Goal: Transaction & Acquisition: Purchase product/service

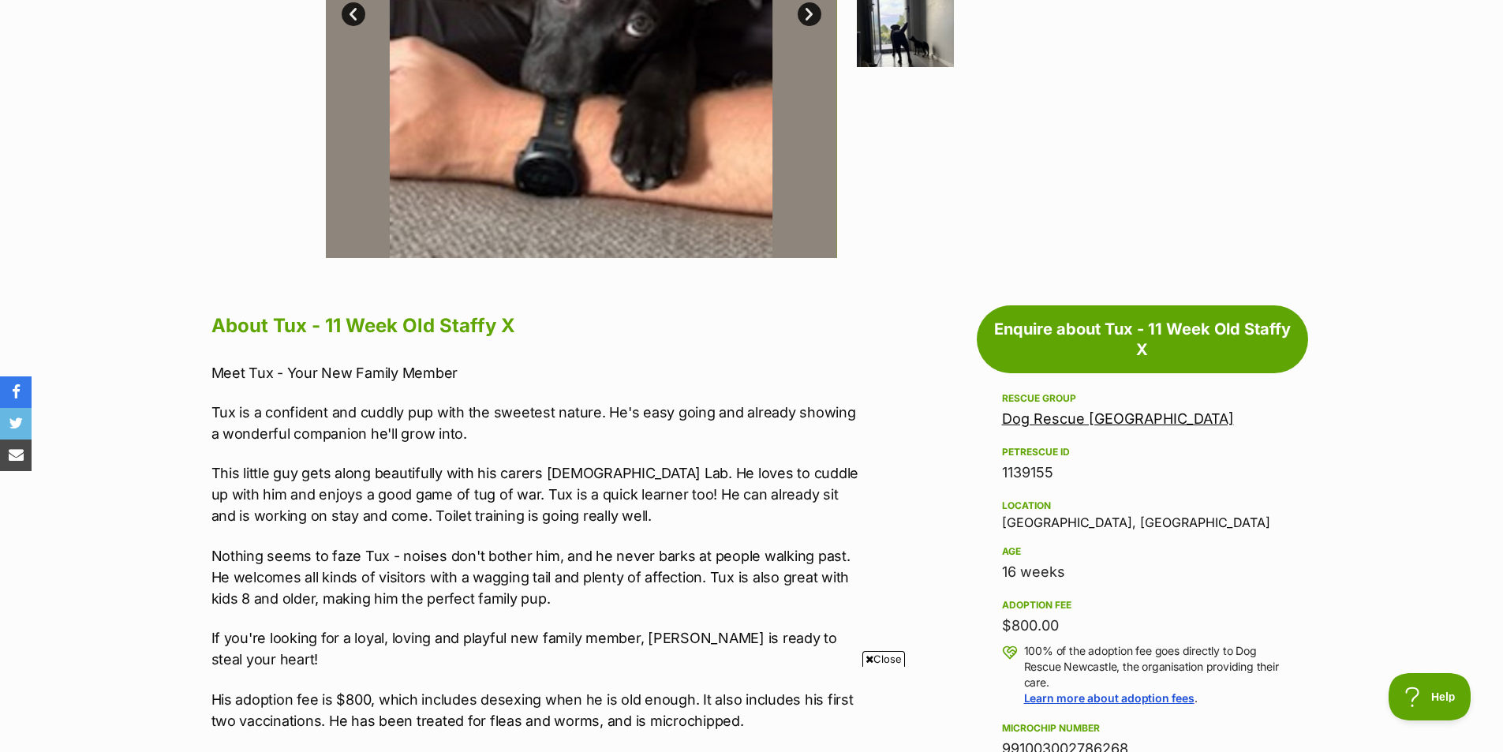
scroll to position [631, 0]
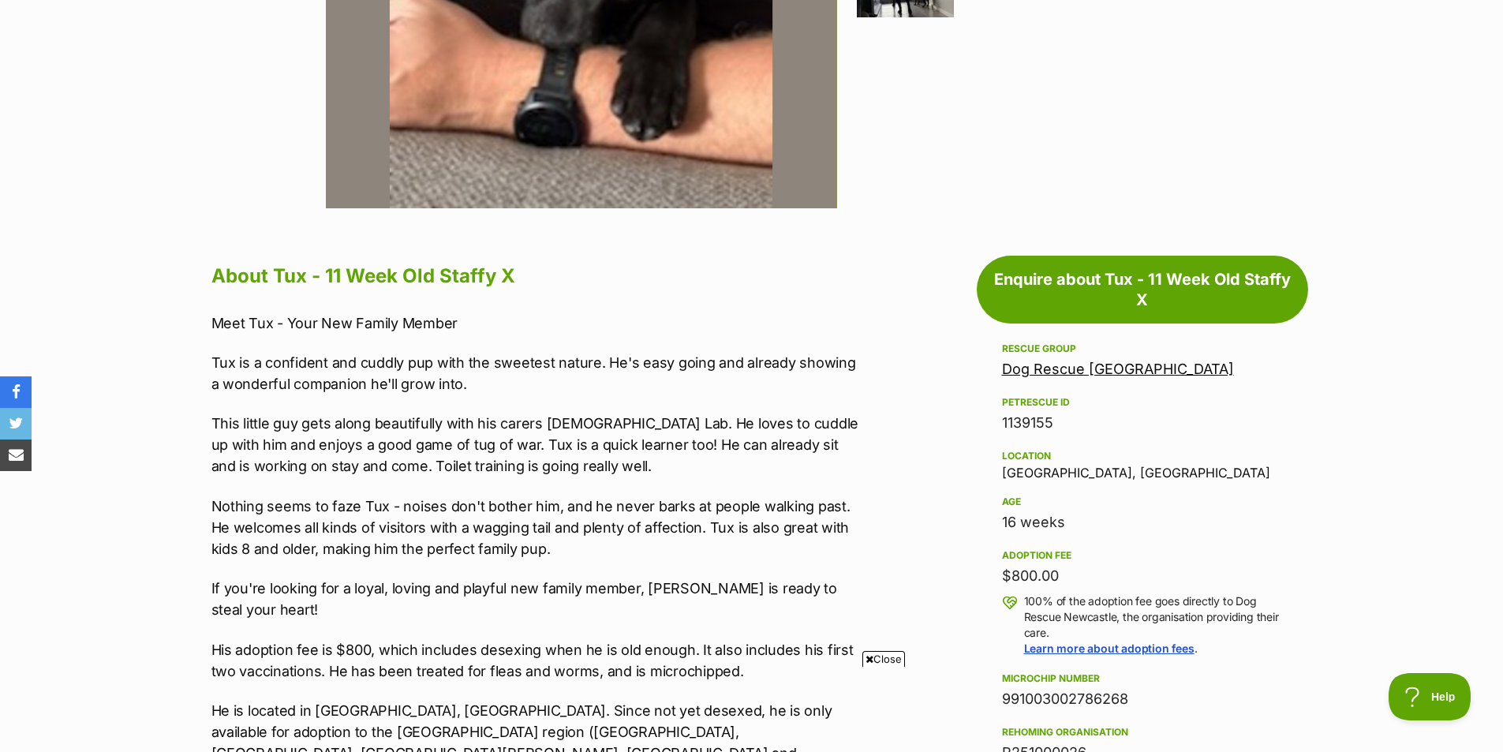
click at [1048, 368] on link "Dog Rescue [GEOGRAPHIC_DATA]" at bounding box center [1118, 369] width 232 height 17
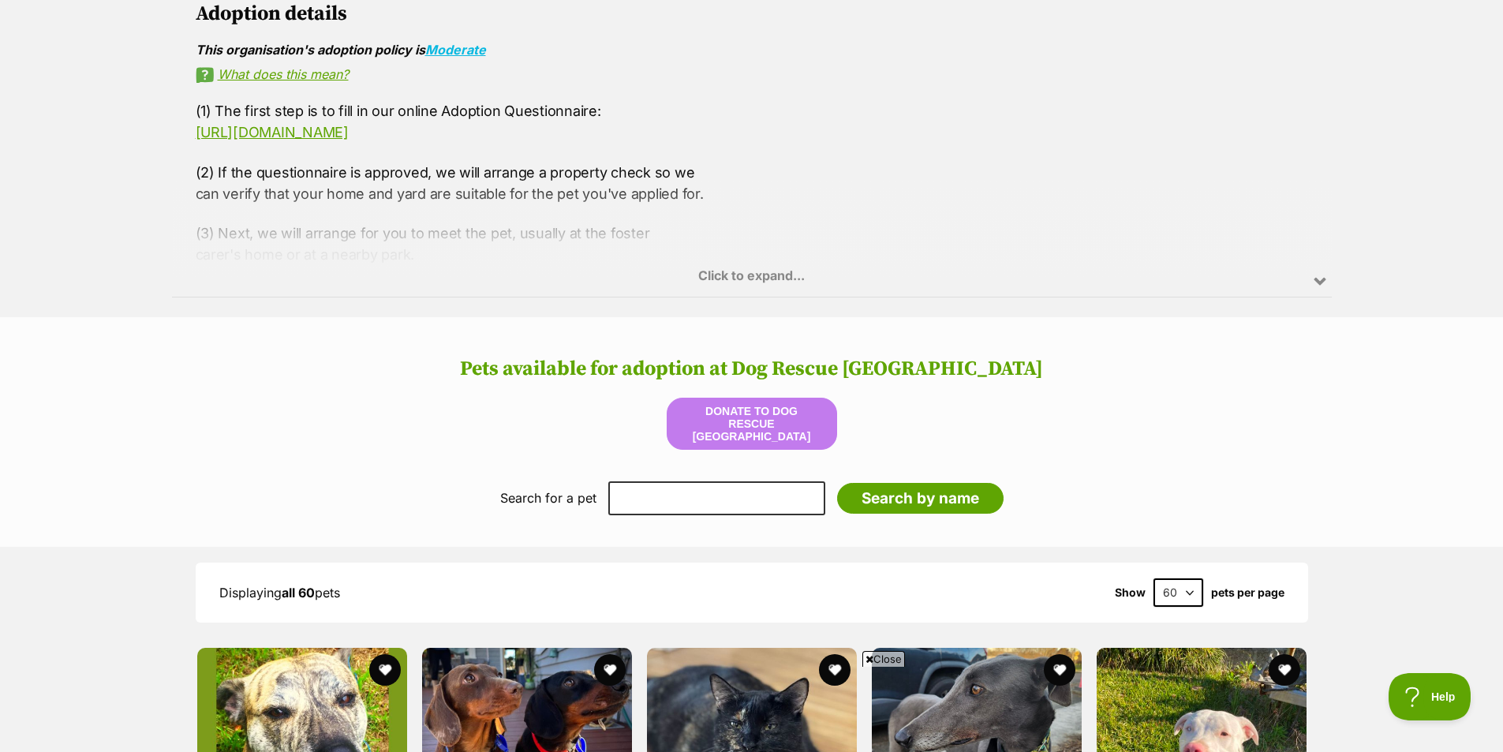
scroll to position [1263, 0]
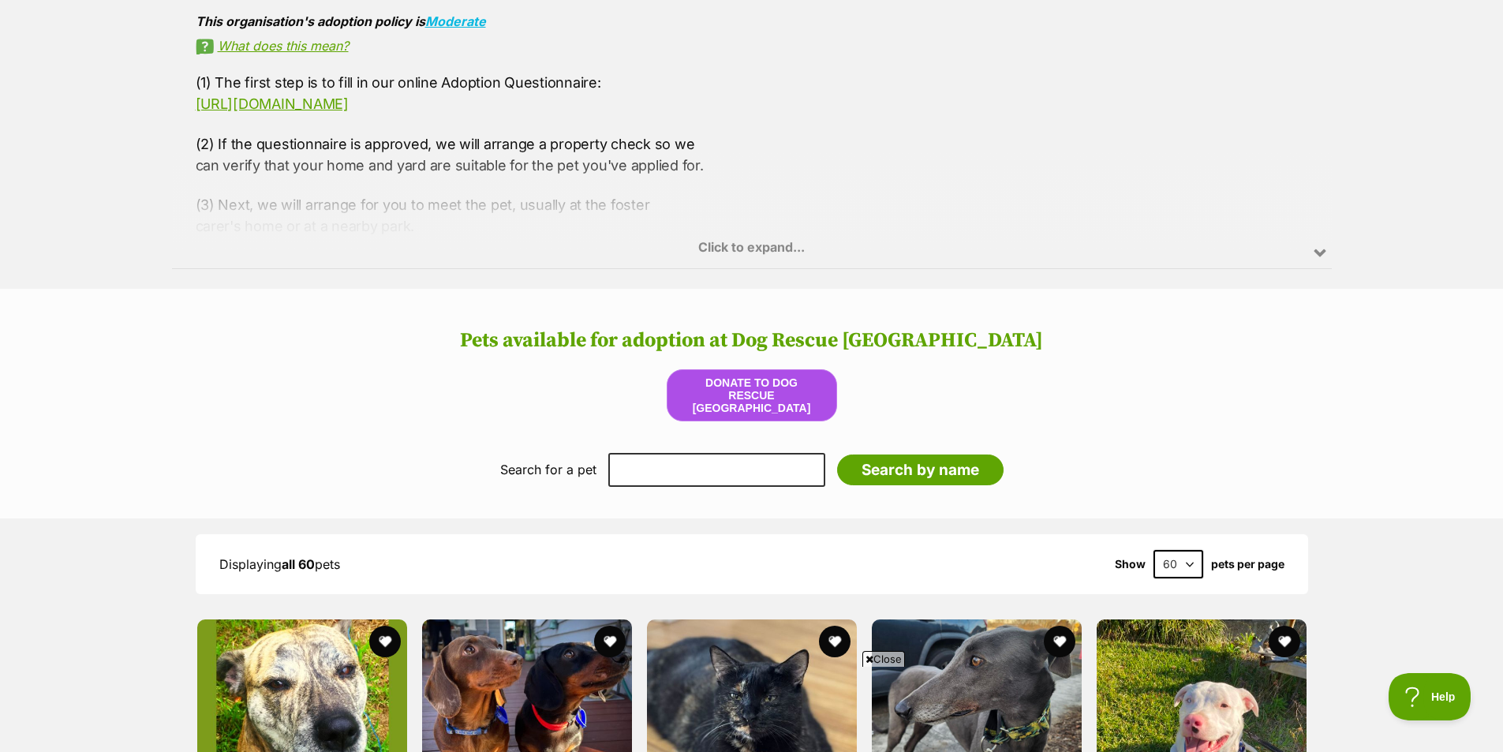
click at [747, 399] on button "Donate to Dog Rescue [GEOGRAPHIC_DATA]" at bounding box center [752, 395] width 170 height 52
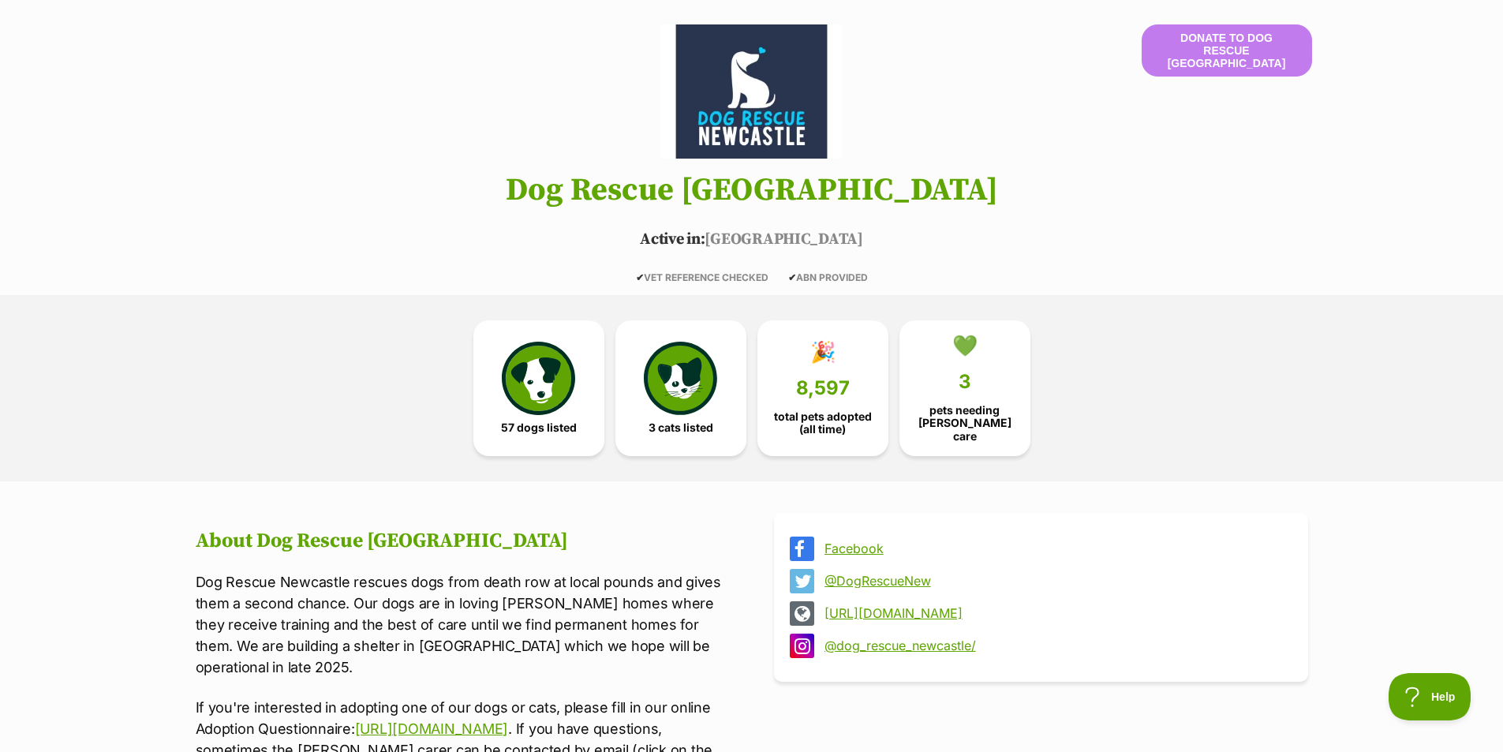
scroll to position [0, 0]
